Goal: Register for event/course

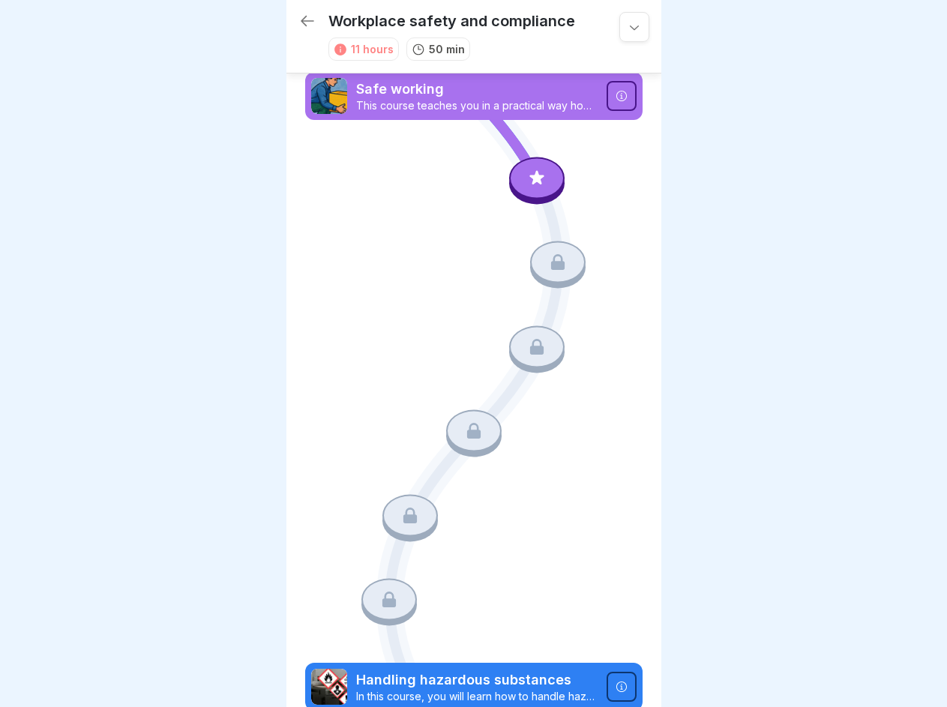
click at [627, 27] on icon at bounding box center [634, 26] width 15 height 15
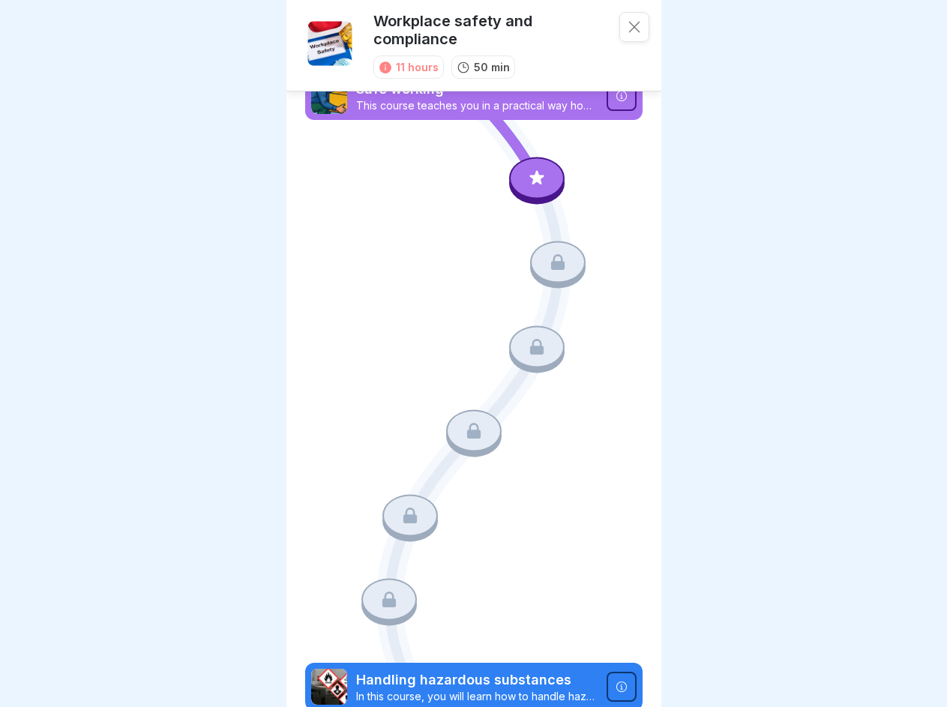
click at [615, 96] on icon at bounding box center [620, 96] width 10 height 10
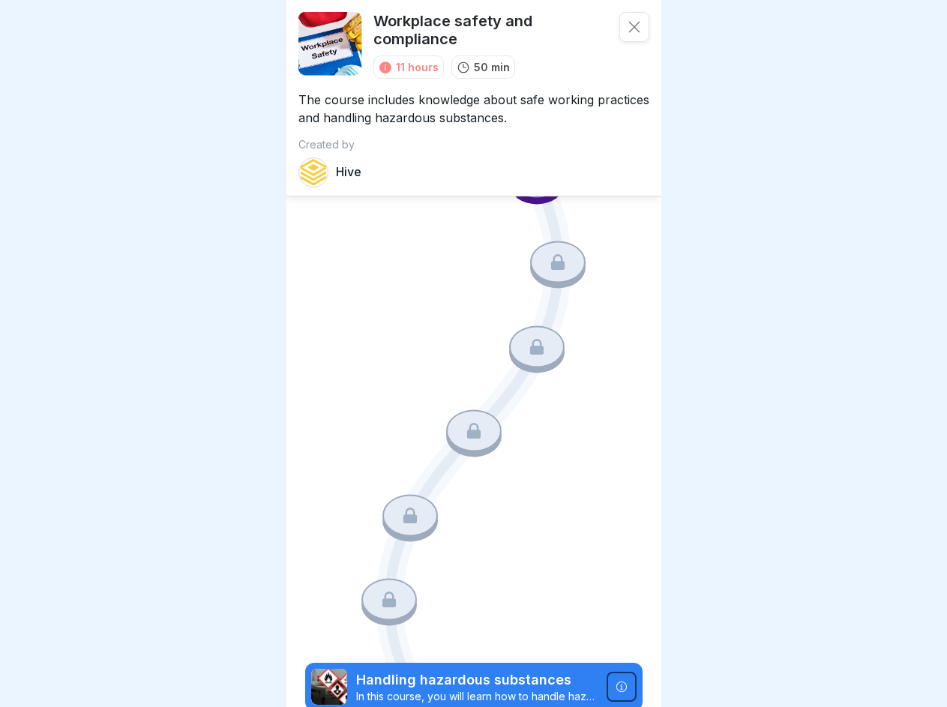
click at [528, 177] on div "Course Safe working This course teaches you in a practical way how to work ergo…" at bounding box center [473, 353] width 947 height 707
click at [551, 259] on icon at bounding box center [557, 262] width 13 height 16
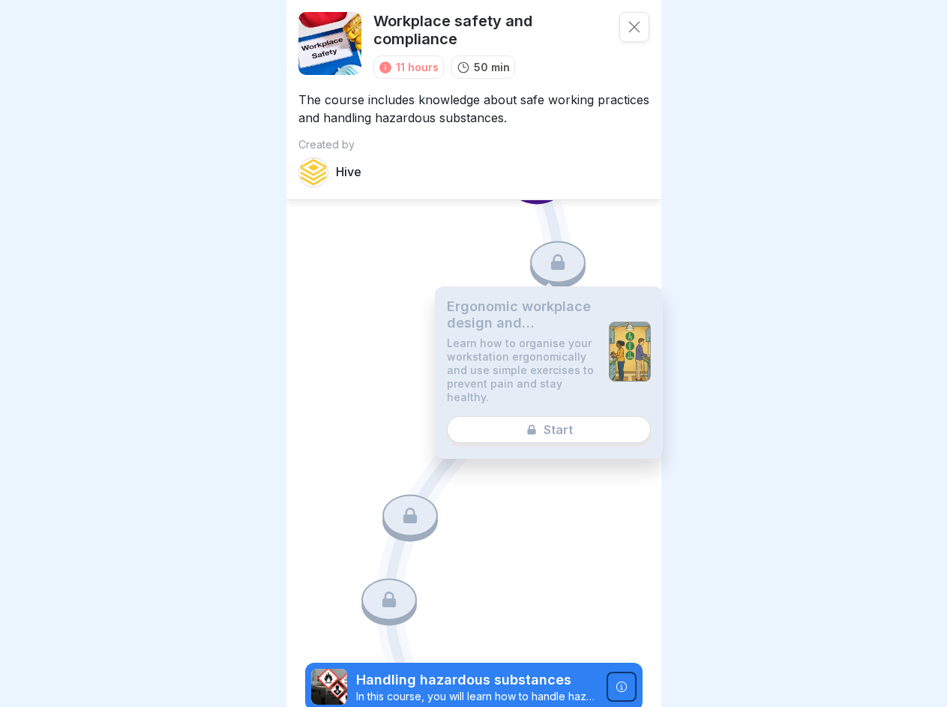
click at [528, 340] on p "Learn how to organise your workstation ergonomically and use simple exercises t…" at bounding box center [522, 369] width 150 height 67
click at [467, 421] on div "Ergonomic workplace design and prevention of muscle and joint complaints Learn …" at bounding box center [549, 372] width 228 height 172
click at [405, 507] on icon at bounding box center [409, 515] width 13 height 16
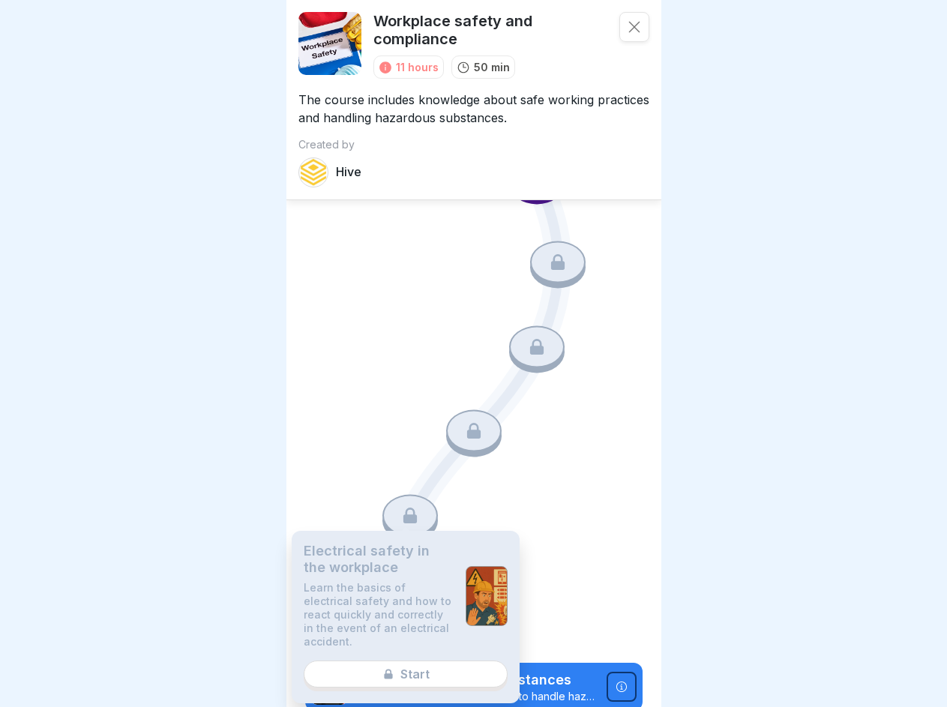
click at [385, 585] on p "Learn the basics of electrical safety and how to react quickly and correctly in…" at bounding box center [379, 614] width 150 height 67
click at [615, 680] on icon at bounding box center [620, 685] width 10 height 10
